Goal: Task Accomplishment & Management: Manage account settings

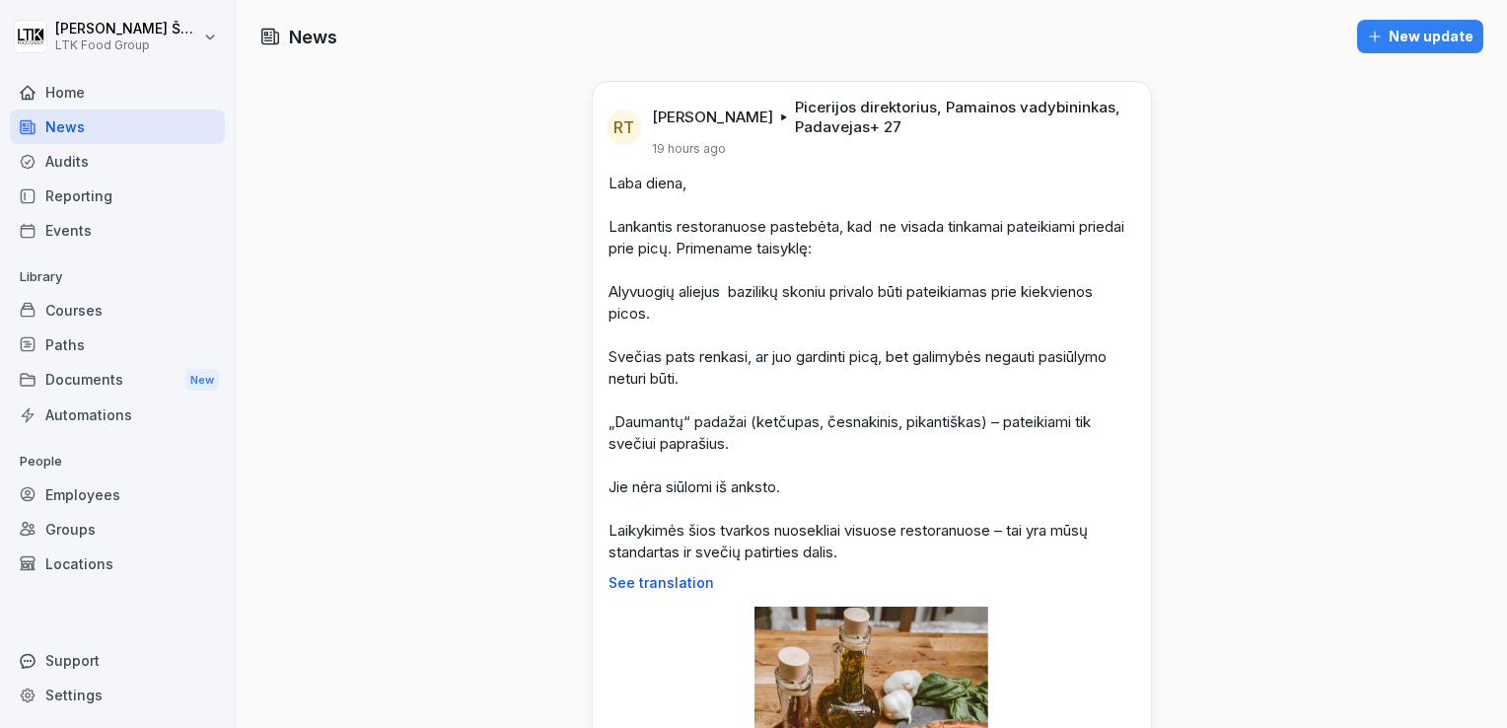
click at [95, 497] on div "Employees" at bounding box center [117, 494] width 215 height 35
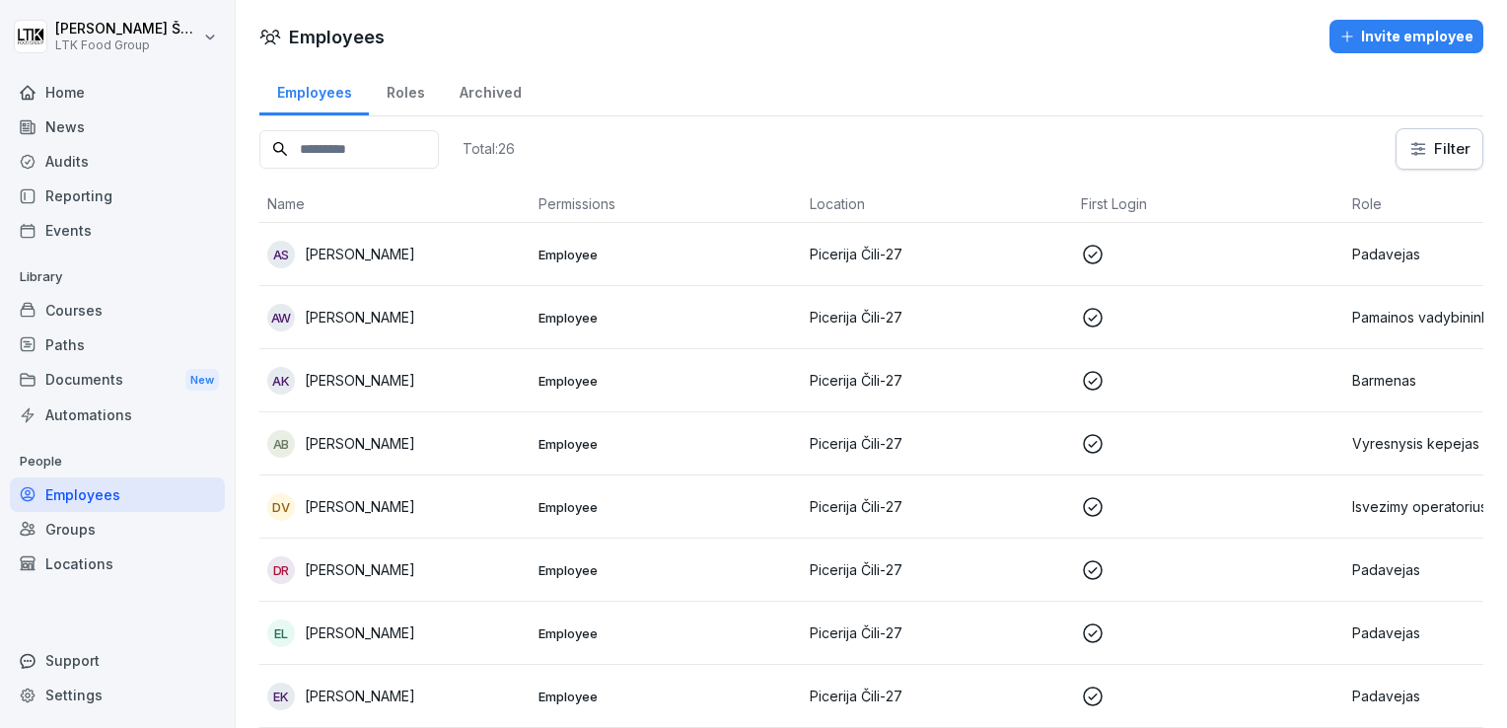
click at [382, 254] on p "[PERSON_NAME]" at bounding box center [360, 254] width 110 height 21
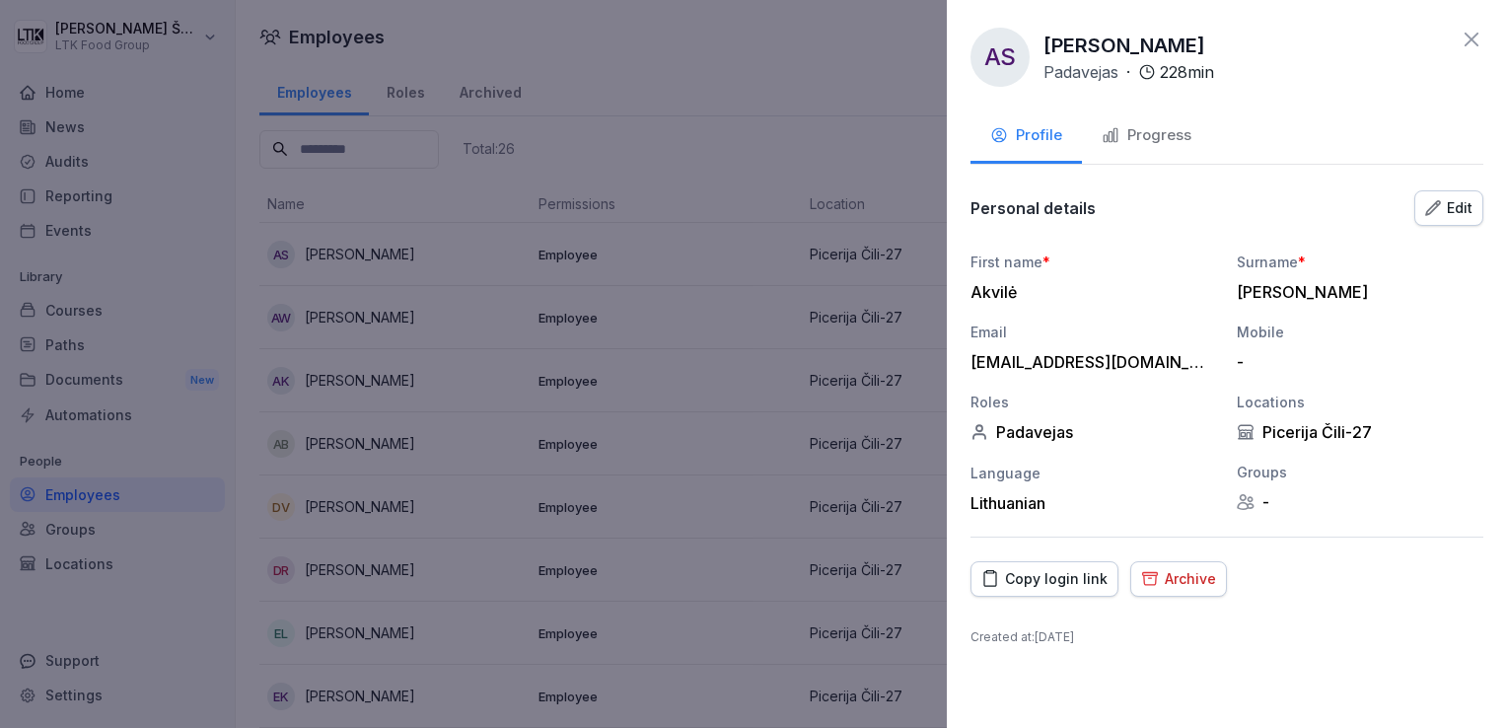
click at [1185, 588] on button "Archive" at bounding box center [1178, 579] width 97 height 36
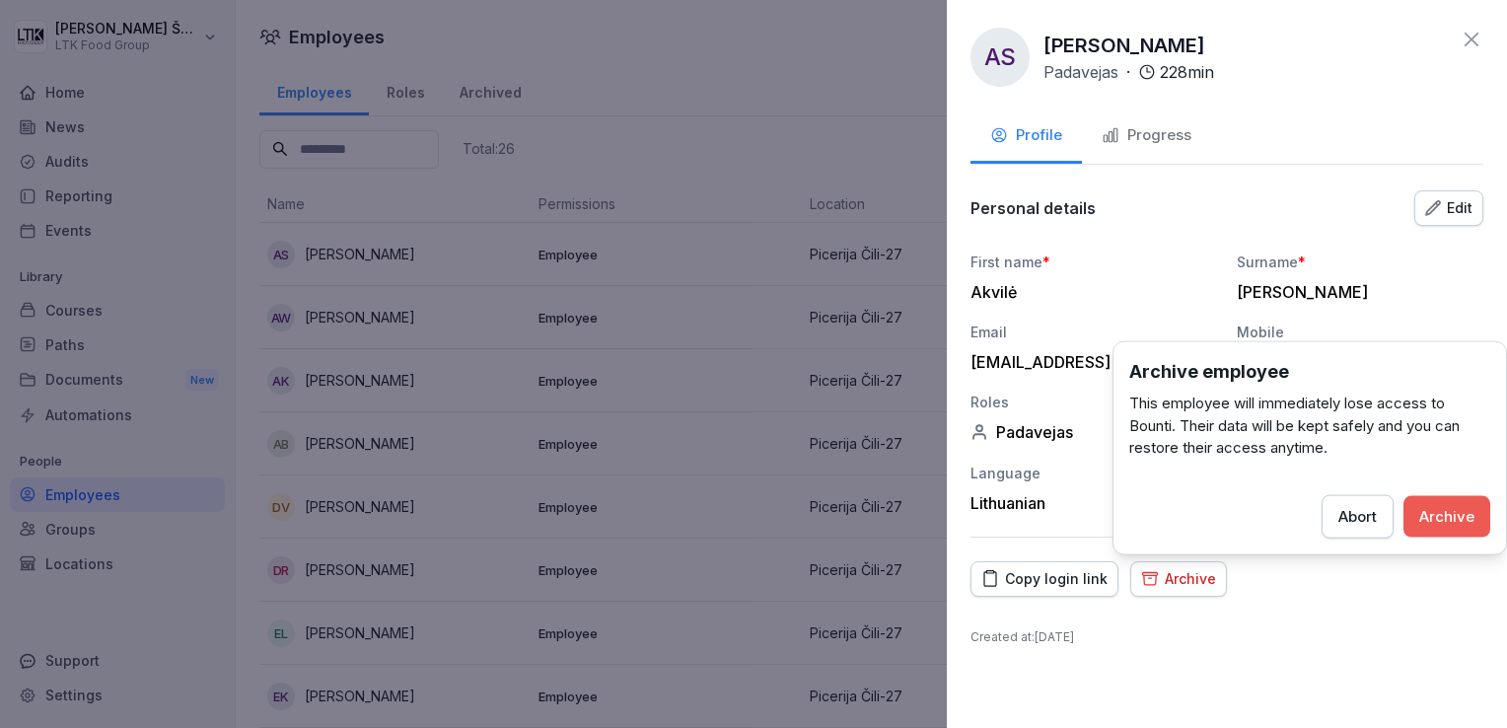
click at [1406, 596] on div "AS [PERSON_NAME] · 228 min Profile Progress Personal details Edit First name * …" at bounding box center [1227, 364] width 560 height 728
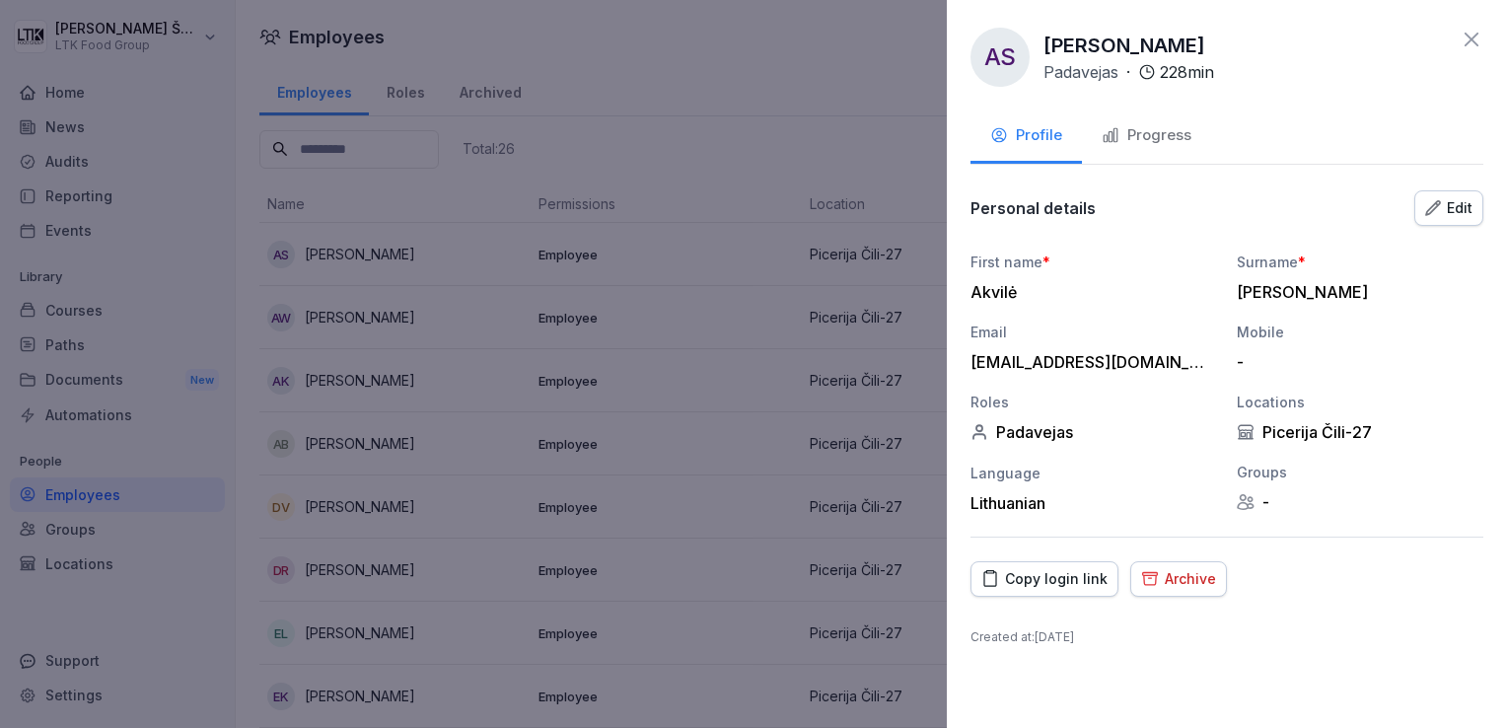
click at [1180, 583] on div "Archive" at bounding box center [1178, 579] width 75 height 22
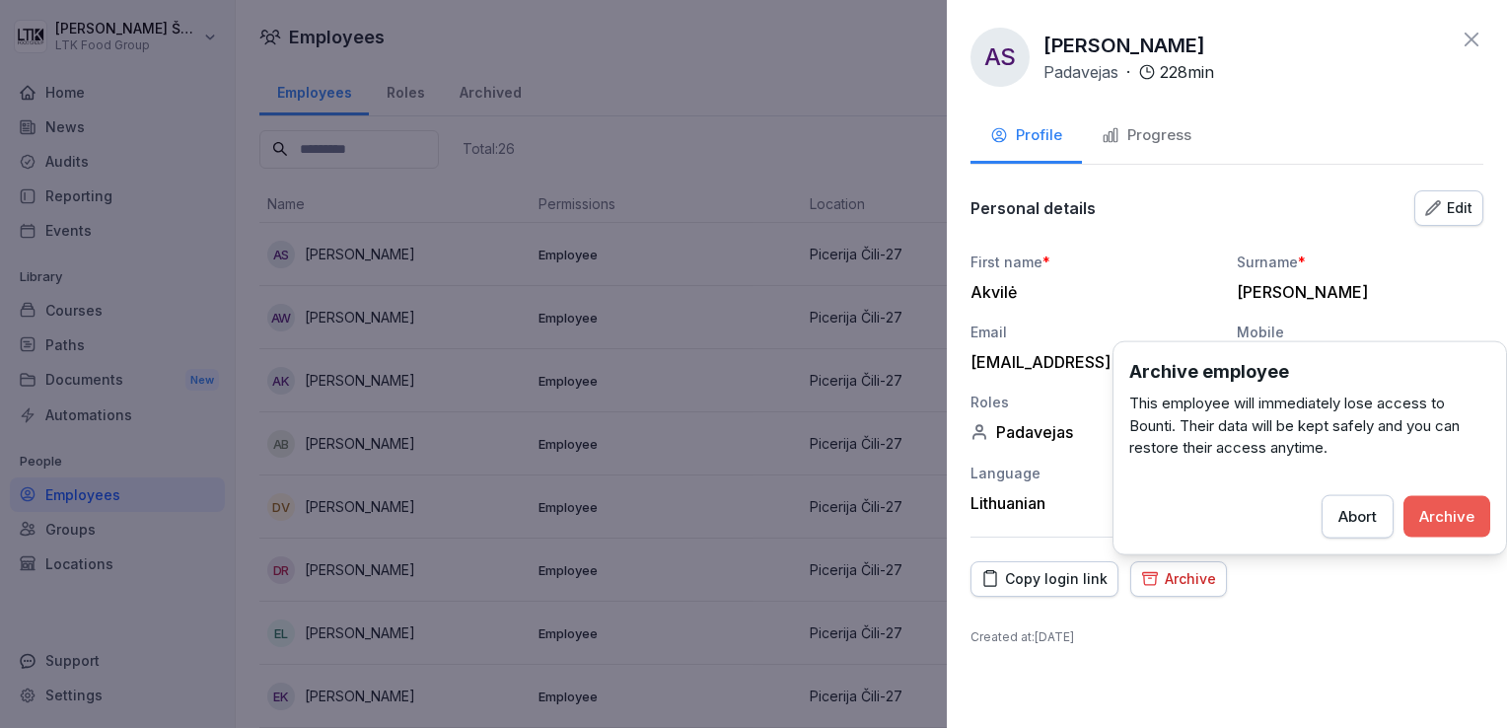
click at [1448, 529] on button "Archive" at bounding box center [1447, 515] width 87 height 41
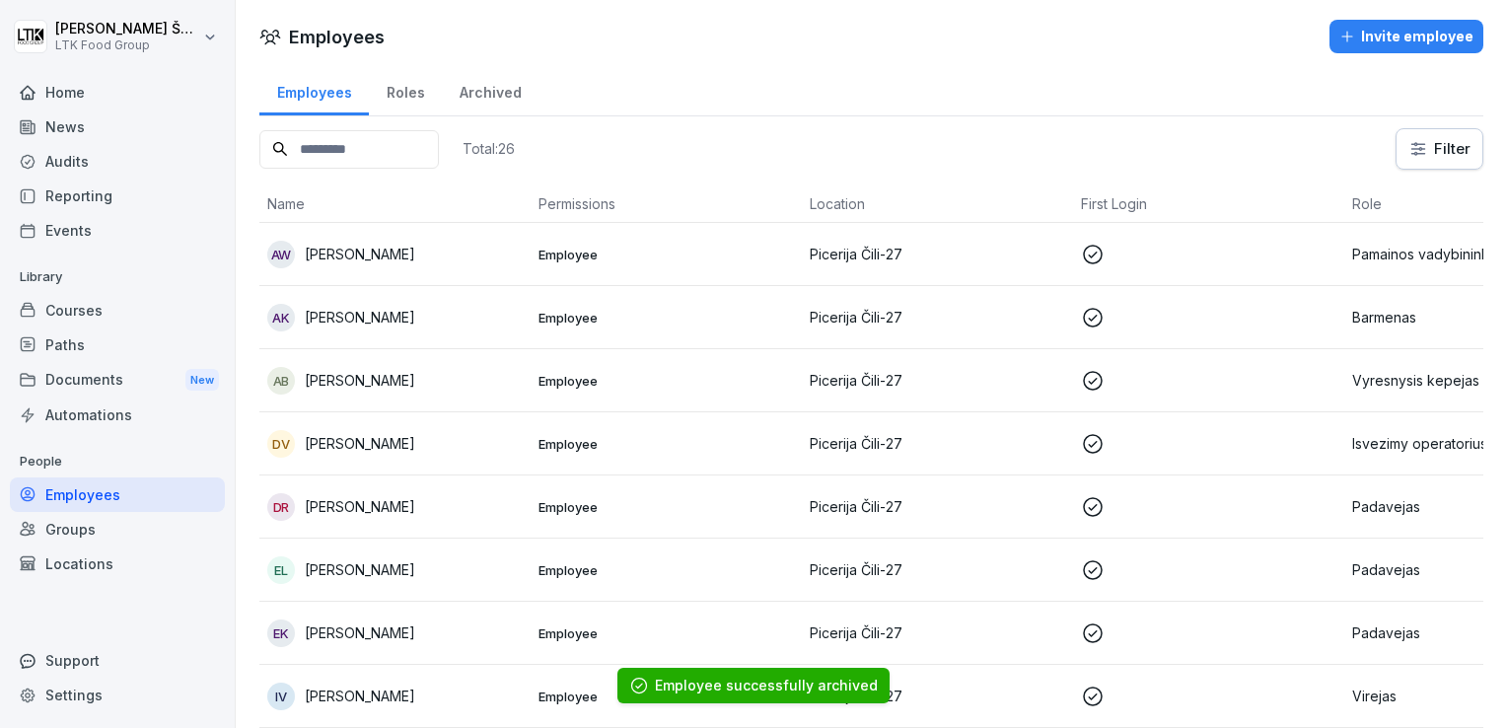
click at [74, 202] on div "Reporting" at bounding box center [117, 196] width 215 height 35
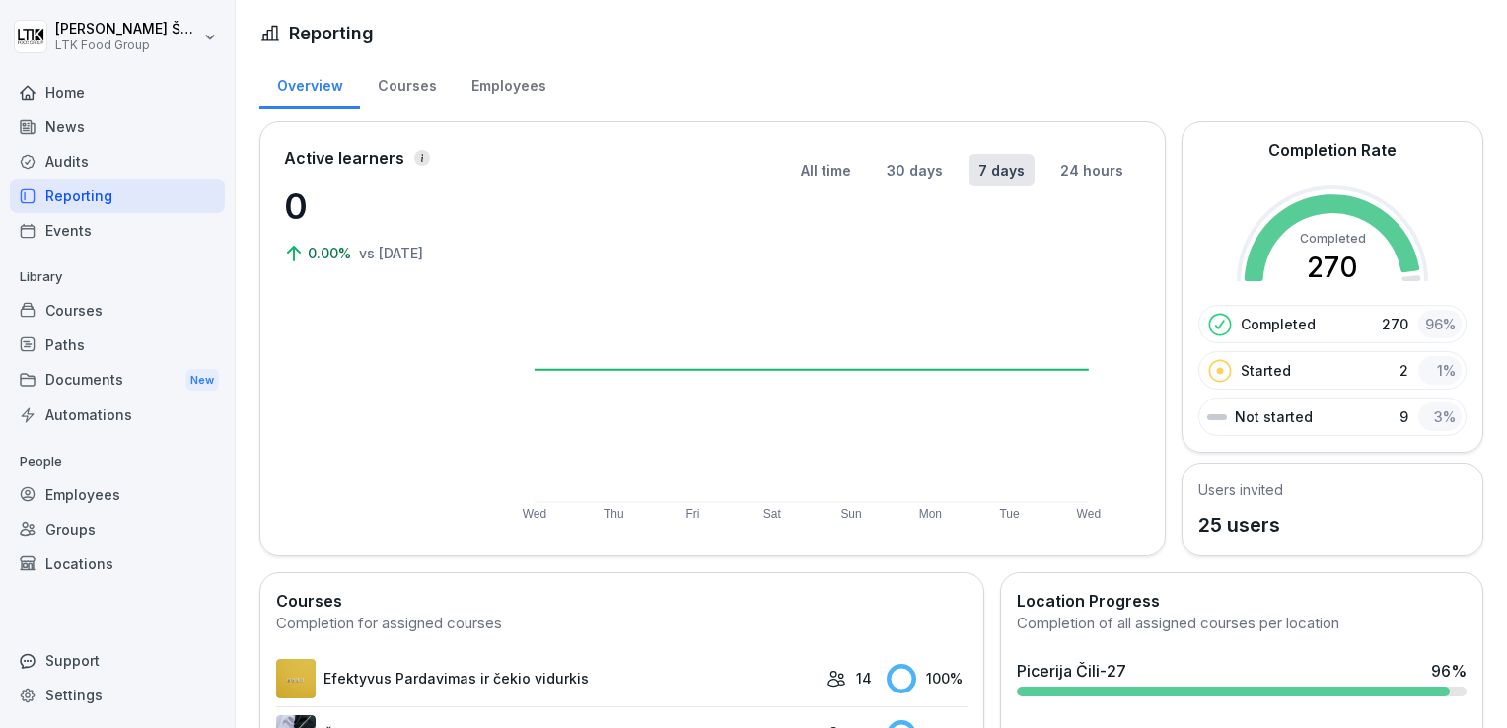
click at [87, 489] on div "Employees" at bounding box center [117, 494] width 215 height 35
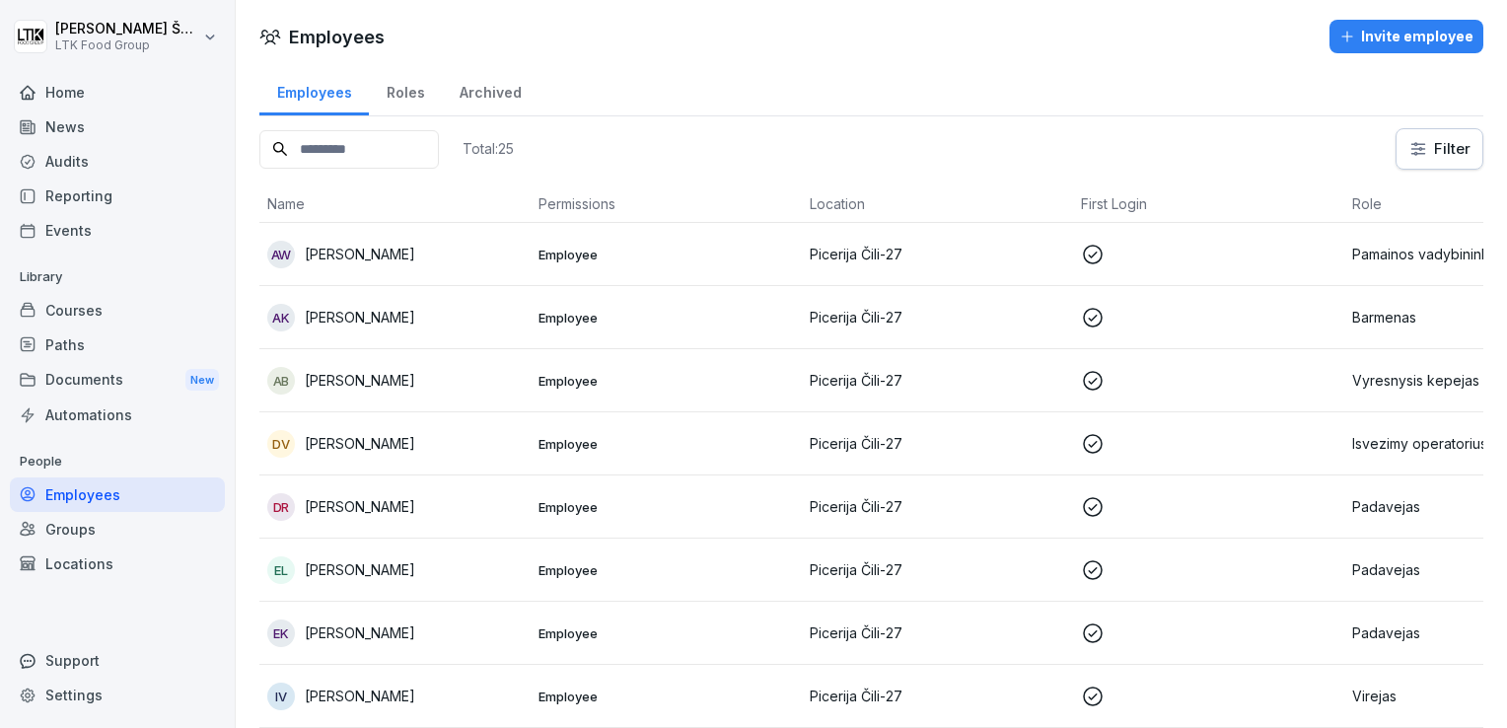
click at [487, 101] on div "Archived" at bounding box center [490, 90] width 97 height 50
